Goal: Information Seeking & Learning: Learn about a topic

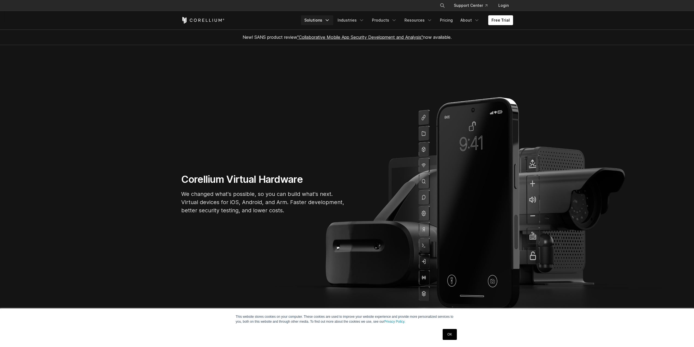
click at [319, 22] on link "Solutions" at bounding box center [317, 20] width 32 height 10
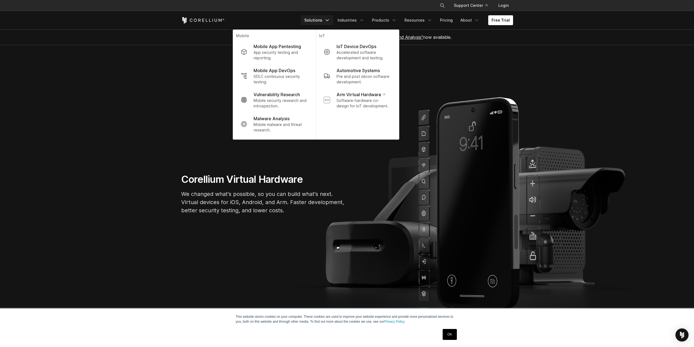
click at [109, 158] on section "Corellium Virtual Hardware We changed what's possible, so you can build what's …" at bounding box center [347, 196] width 694 height 302
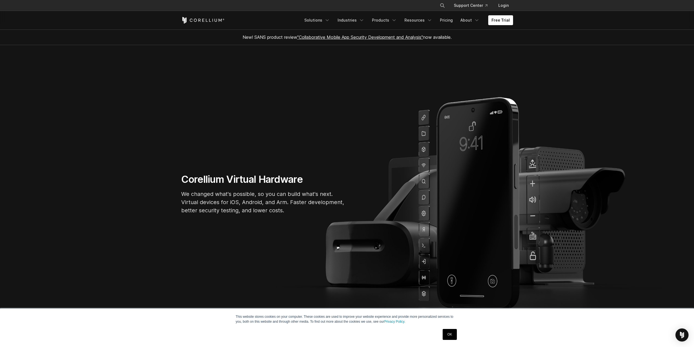
click at [449, 340] on div "OK" at bounding box center [449, 334] width 17 height 14
click at [454, 333] on link "OK" at bounding box center [450, 334] width 14 height 11
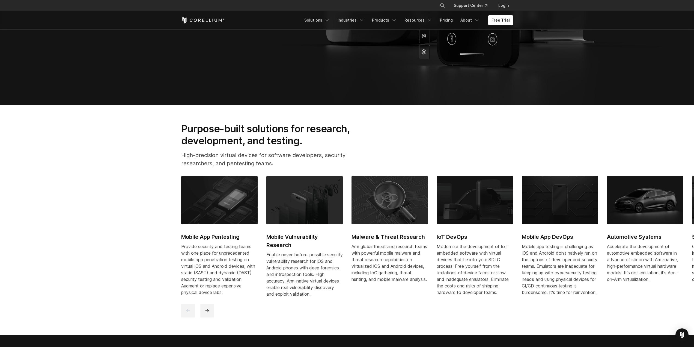
scroll to position [240, 0]
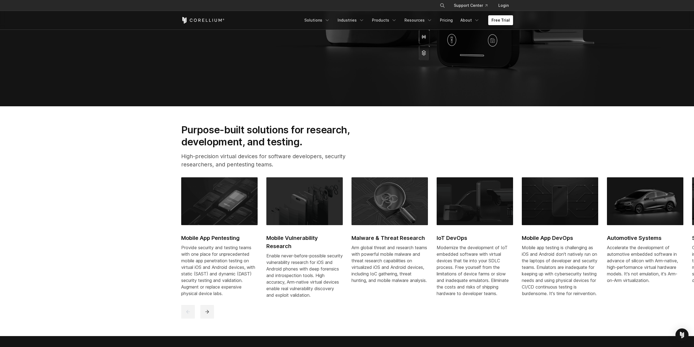
drag, startPoint x: 251, startPoint y: 244, endPoint x: 231, endPoint y: 216, distance: 34.8
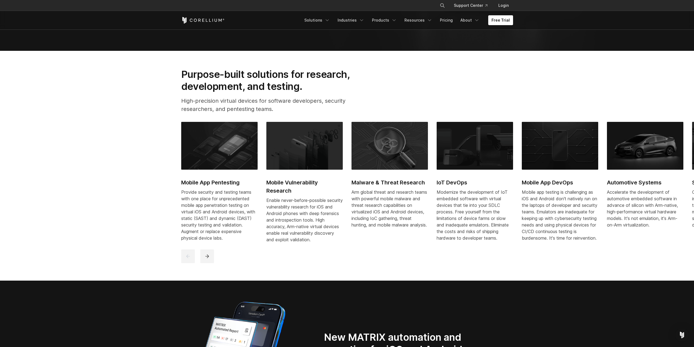
scroll to position [338, 0]
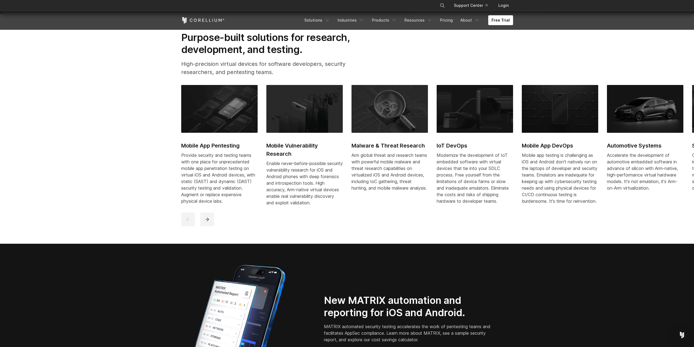
drag, startPoint x: 149, startPoint y: 195, endPoint x: 259, endPoint y: 133, distance: 126.3
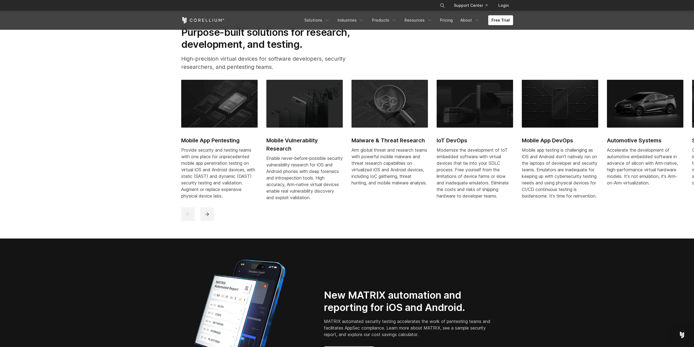
drag, startPoint x: 283, startPoint y: 219, endPoint x: 340, endPoint y: 224, distance: 57.6
click at [212, 219] on button "next" at bounding box center [207, 214] width 14 height 14
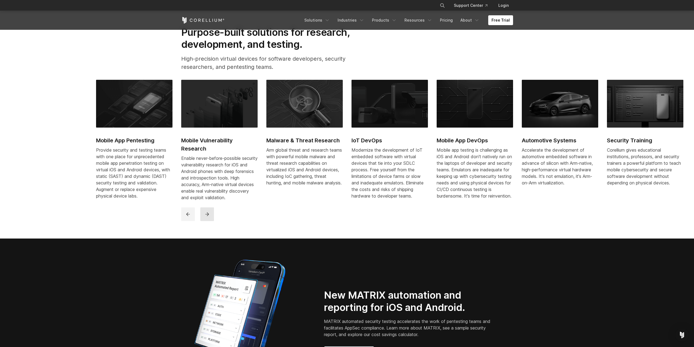
click at [212, 219] on button "next" at bounding box center [207, 214] width 14 height 14
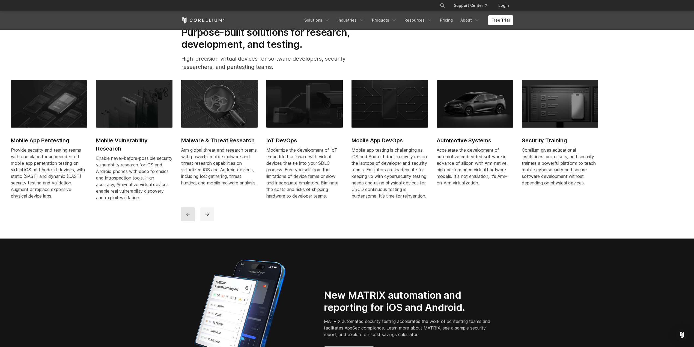
click at [190, 217] on icon "previous" at bounding box center [187, 213] width 5 height 5
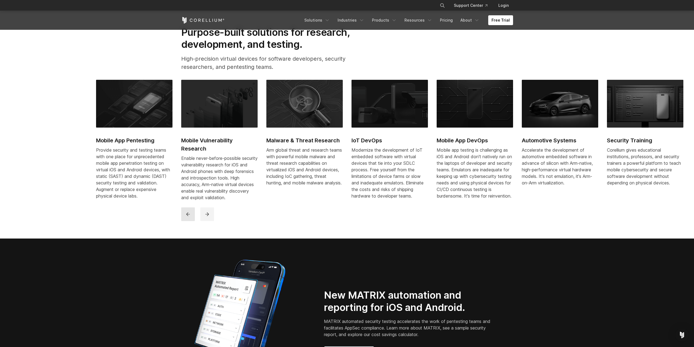
click at [190, 217] on icon "previous" at bounding box center [187, 213] width 5 height 5
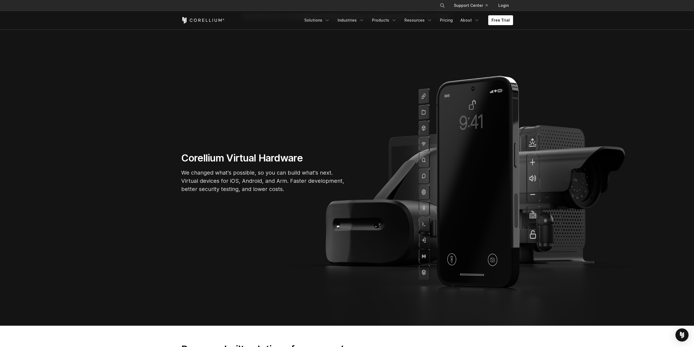
scroll to position [0, 0]
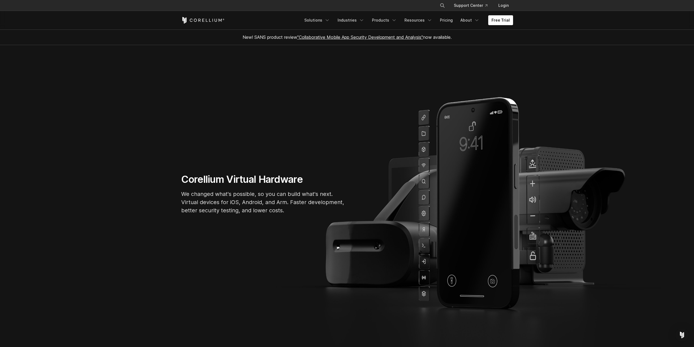
drag, startPoint x: 147, startPoint y: 193, endPoint x: 145, endPoint y: 87, distance: 106.2
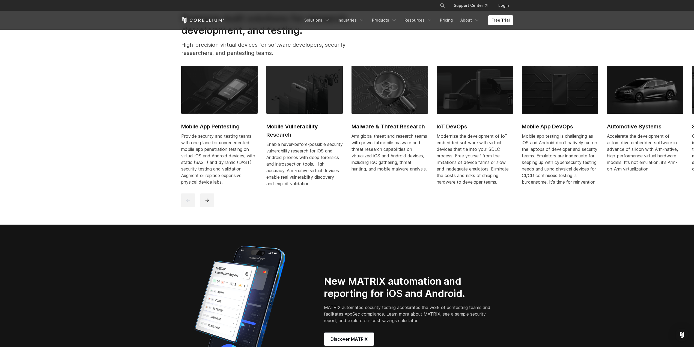
drag, startPoint x: 175, startPoint y: 79, endPoint x: 170, endPoint y: 129, distance: 50.8
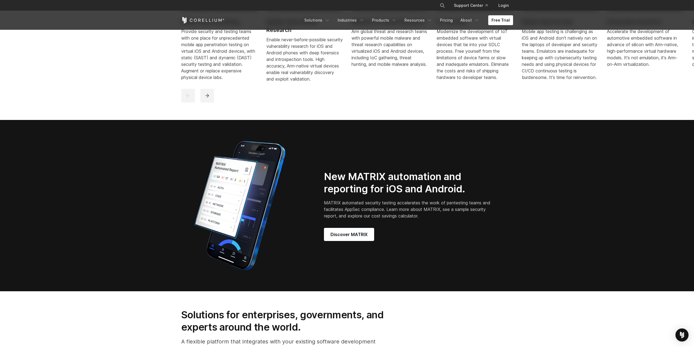
scroll to position [518, 0]
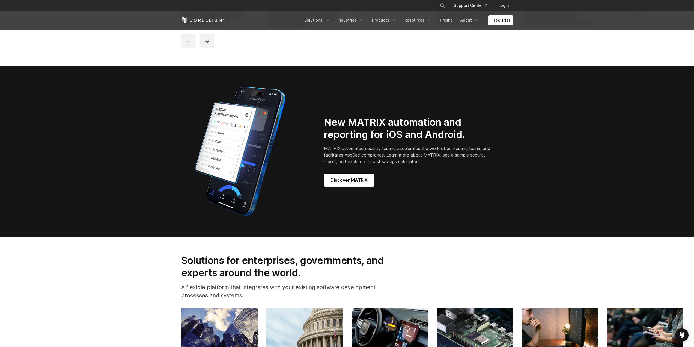
drag, startPoint x: 138, startPoint y: 156, endPoint x: 130, endPoint y: 194, distance: 38.8
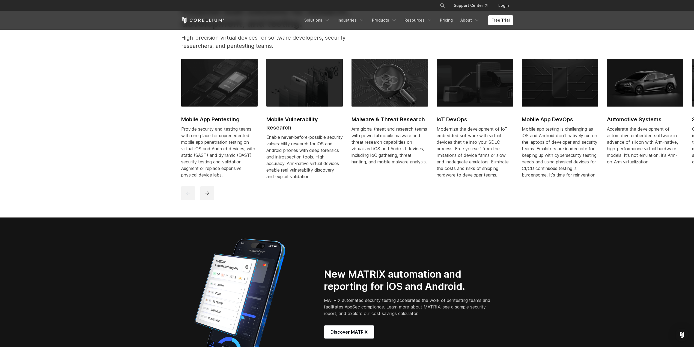
scroll to position [0, 0]
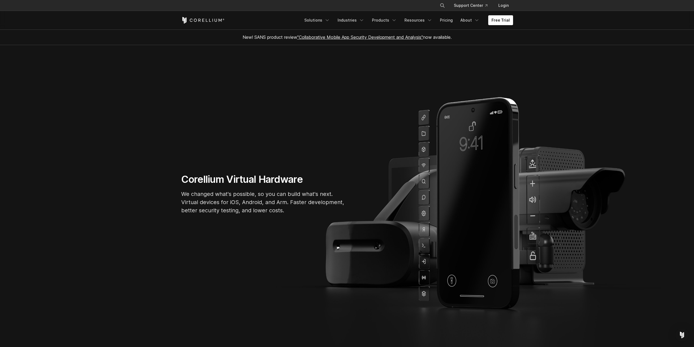
drag, startPoint x: 157, startPoint y: 257, endPoint x: 152, endPoint y: 61, distance: 195.8
click at [327, 20] on link "Solutions" at bounding box center [317, 20] width 32 height 10
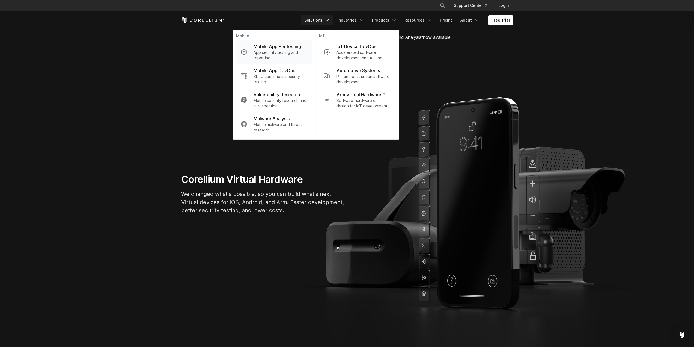
click at [298, 55] on p "App security testing and reporting." at bounding box center [281, 55] width 54 height 11
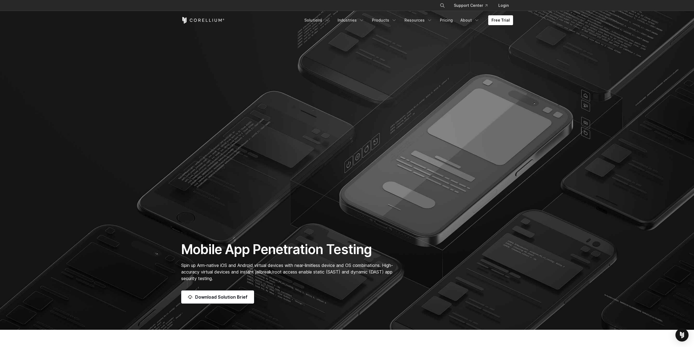
drag, startPoint x: 159, startPoint y: 188, endPoint x: 127, endPoint y: -23, distance: 214.3
click at [345, 149] on section "Mobile App Penetration Testing Spin up Arm-native iOS and Android virtual devic…" at bounding box center [347, 164] width 694 height 329
